Goal: Information Seeking & Learning: Understand process/instructions

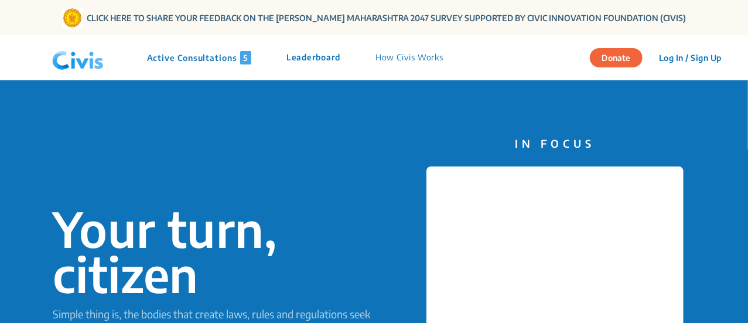
click at [334, 124] on div "Your turn, citizen Simple thing is, the bodies that create laws, rules and regu…" at bounding box center [374, 302] width 748 height 452
click at [219, 60] on p "Active Consultations 5" at bounding box center [199, 57] width 104 height 13
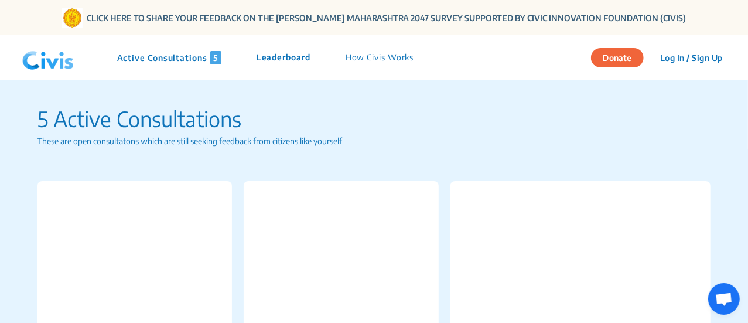
click at [376, 56] on p "How Civis Works" at bounding box center [379, 57] width 68 height 13
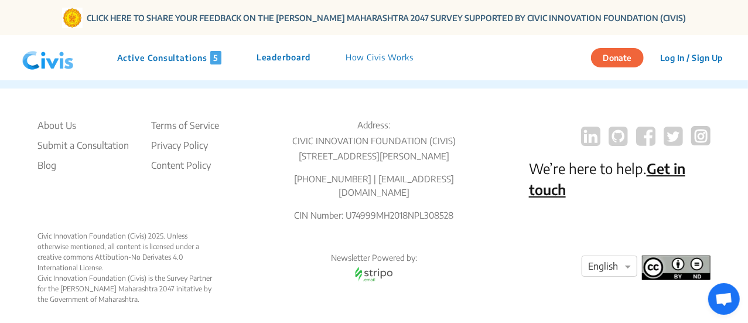
scroll to position [2169, 0]
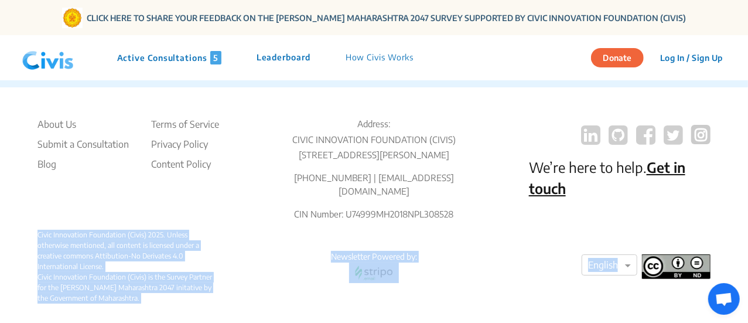
drag, startPoint x: 746, startPoint y: 308, endPoint x: 722, endPoint y: 182, distance: 128.6
click at [722, 182] on div "About Us Submit a Consultation Blog Terms of Service Privacy Policy Content Pol…" at bounding box center [374, 210] width 748 height 246
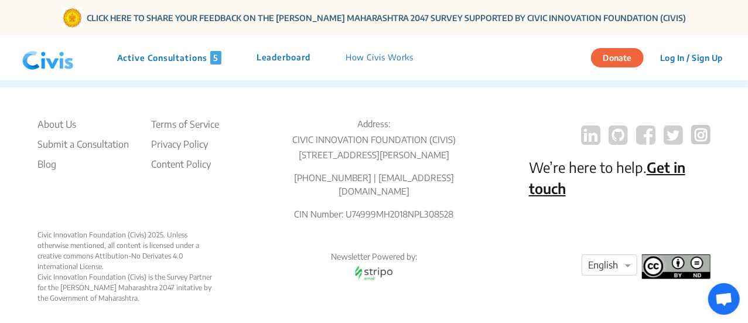
click at [344, 217] on div "Address: CIVIC INNOVATION FOUNDATION (CIVIS) Office [STREET_ADDRESS][PERSON_NAM…" at bounding box center [373, 173] width 181 height 112
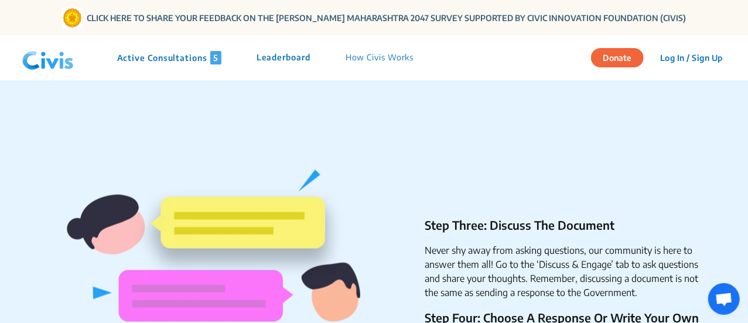
scroll to position [838, 0]
